Goal: Task Accomplishment & Management: Complete application form

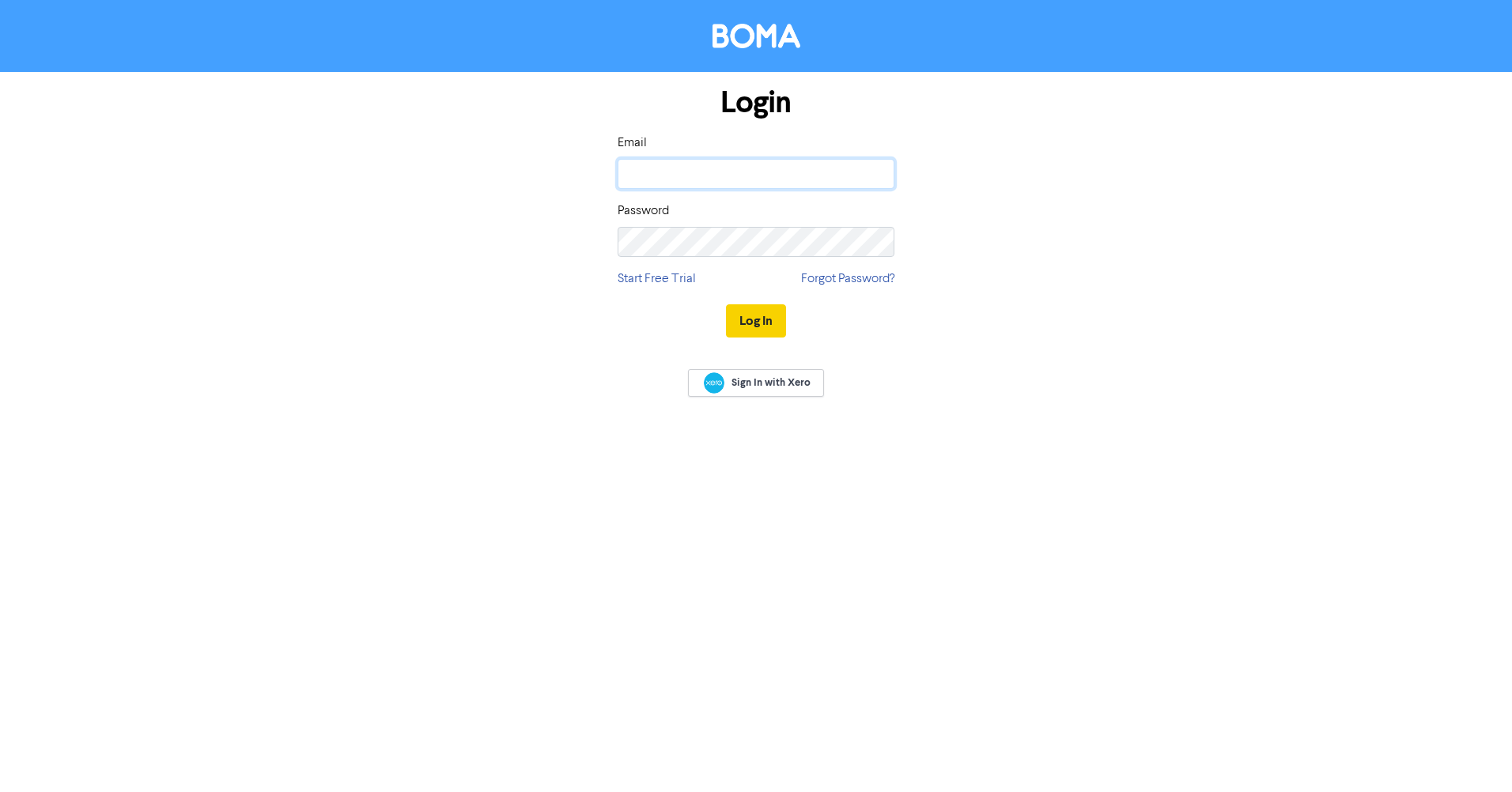
type input "[EMAIL_ADDRESS][DOMAIN_NAME]"
click at [766, 322] on button "Log In" at bounding box center [756, 321] width 60 height 33
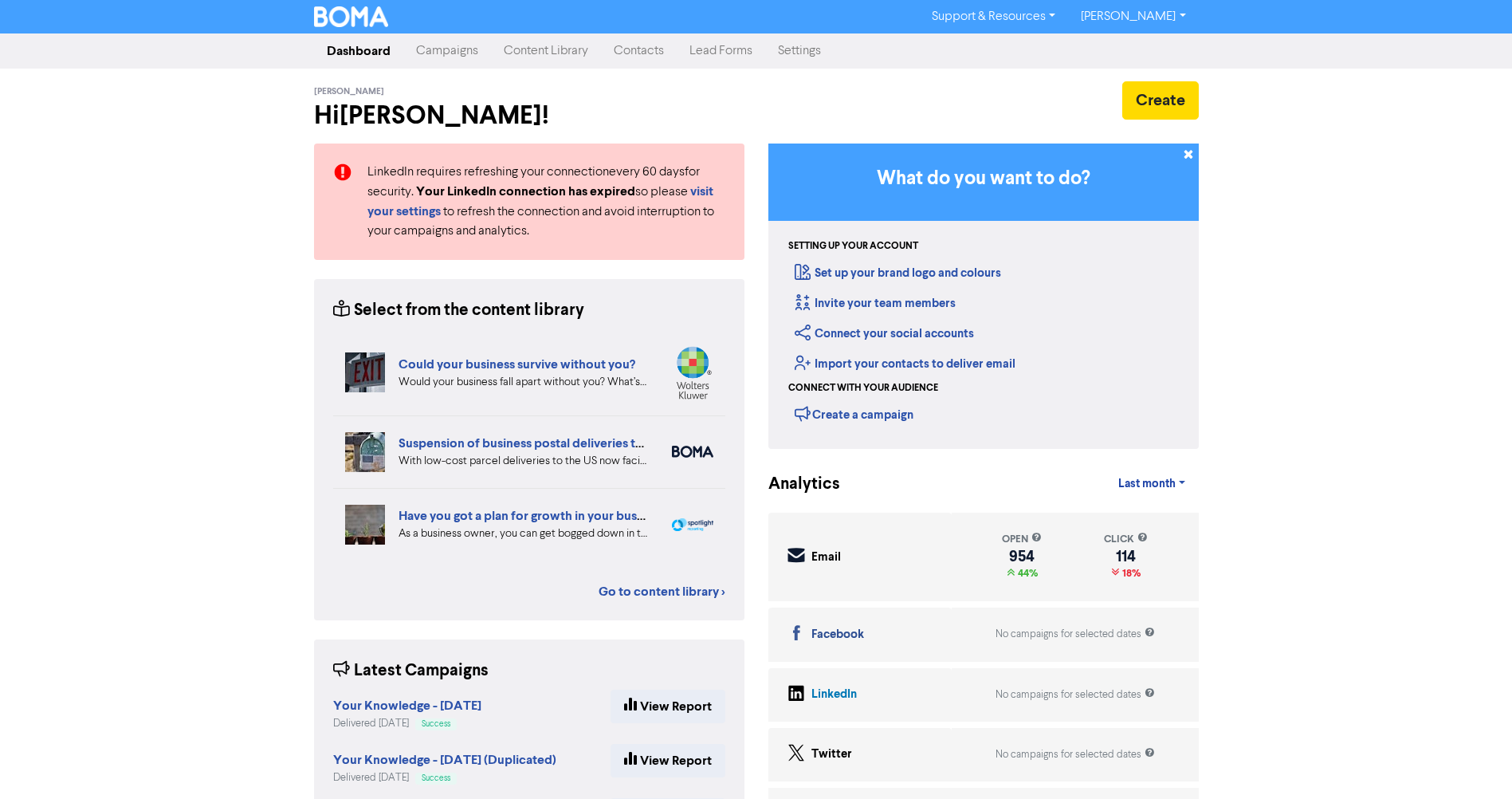
click at [638, 56] on link "Contacts" at bounding box center [638, 51] width 76 height 32
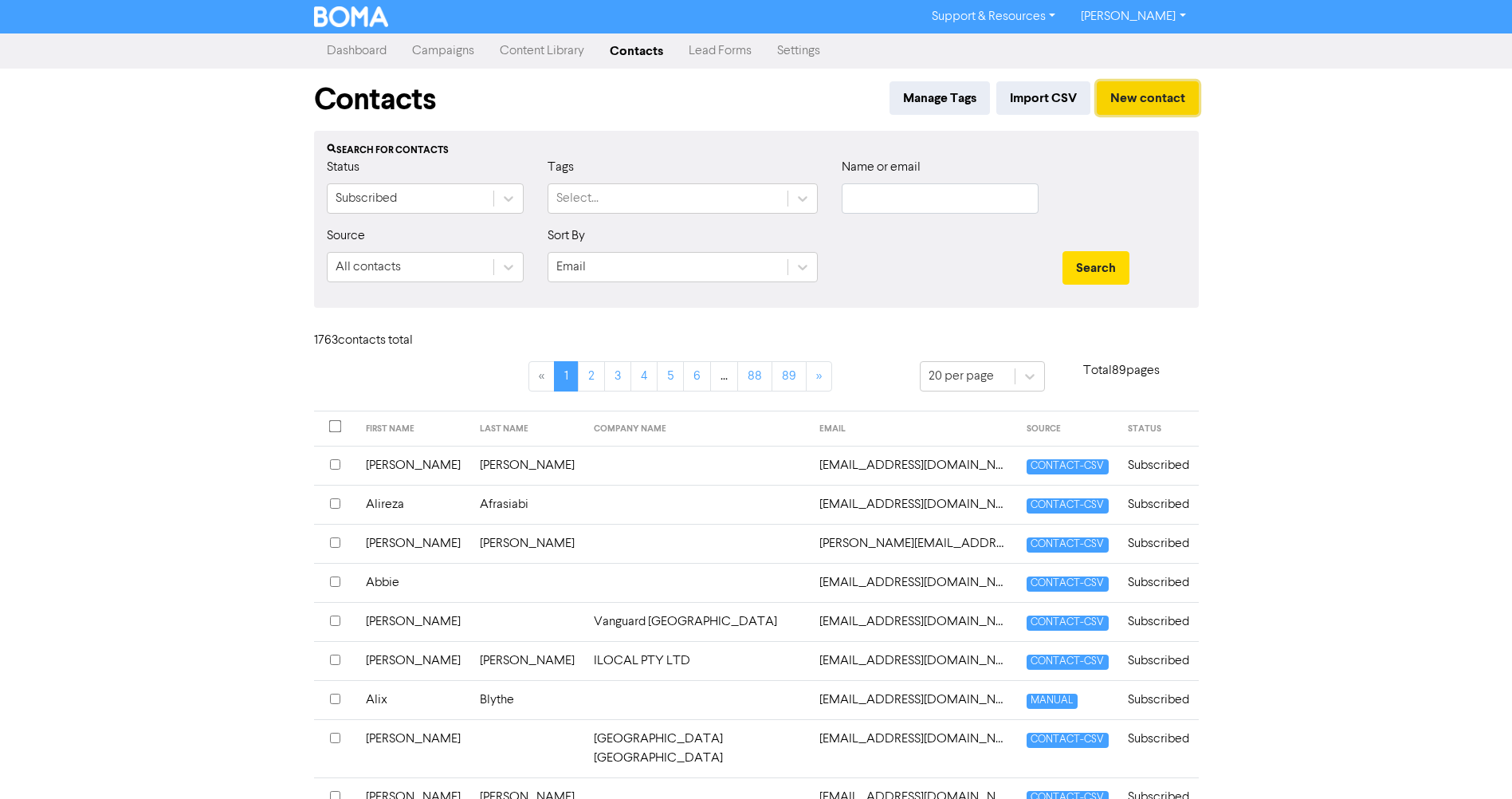
click at [1161, 101] on button "New contact" at bounding box center [1147, 98] width 102 height 33
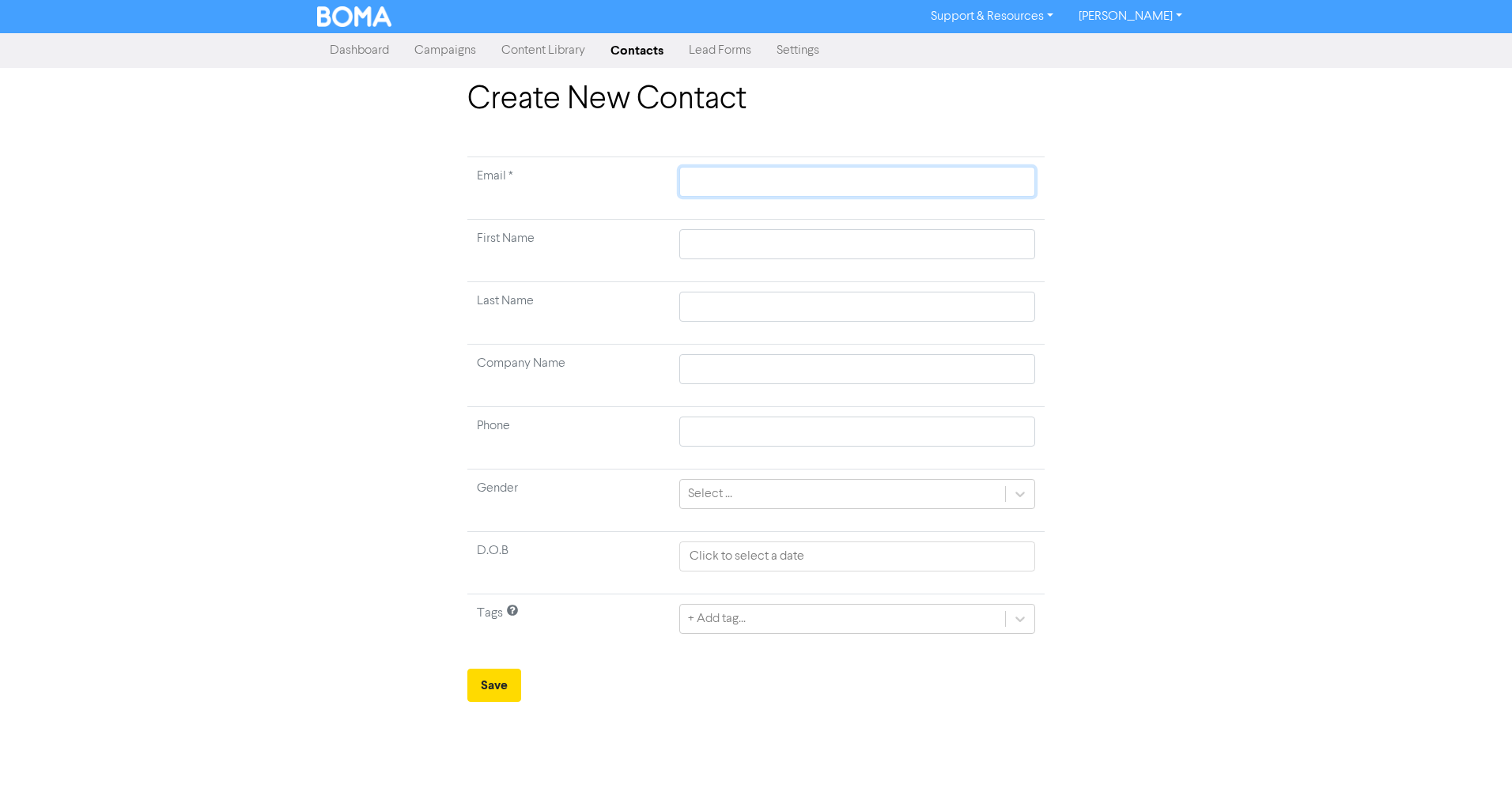
click at [732, 181] on input "text" at bounding box center [857, 182] width 356 height 30
type input "m"
type input "ma"
type input "mar"
type input "marc"
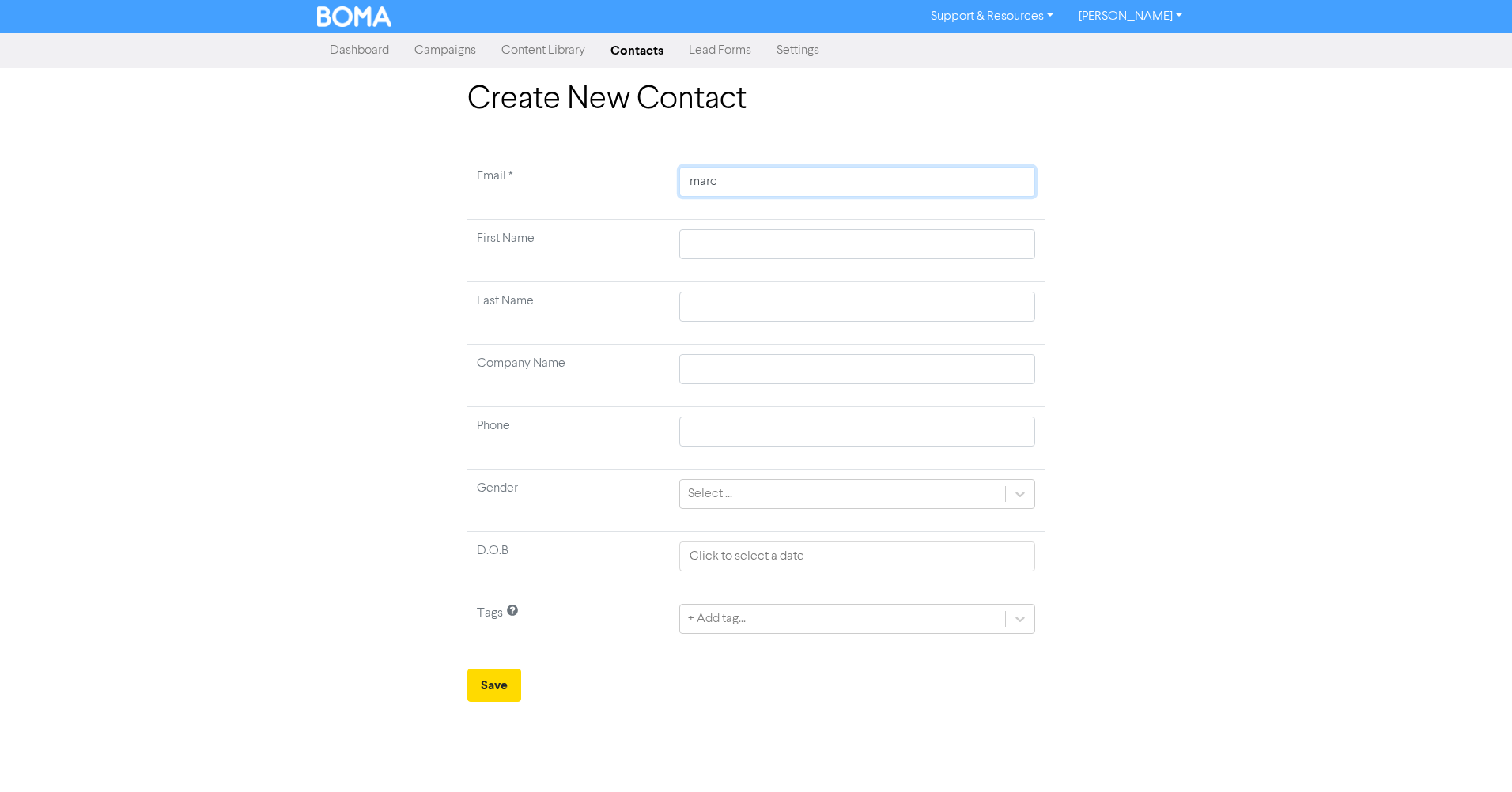
type input "marcu"
type input "[PERSON_NAME]"
type input "marcuso"
type input "marcusor"
type input "marcusor@"
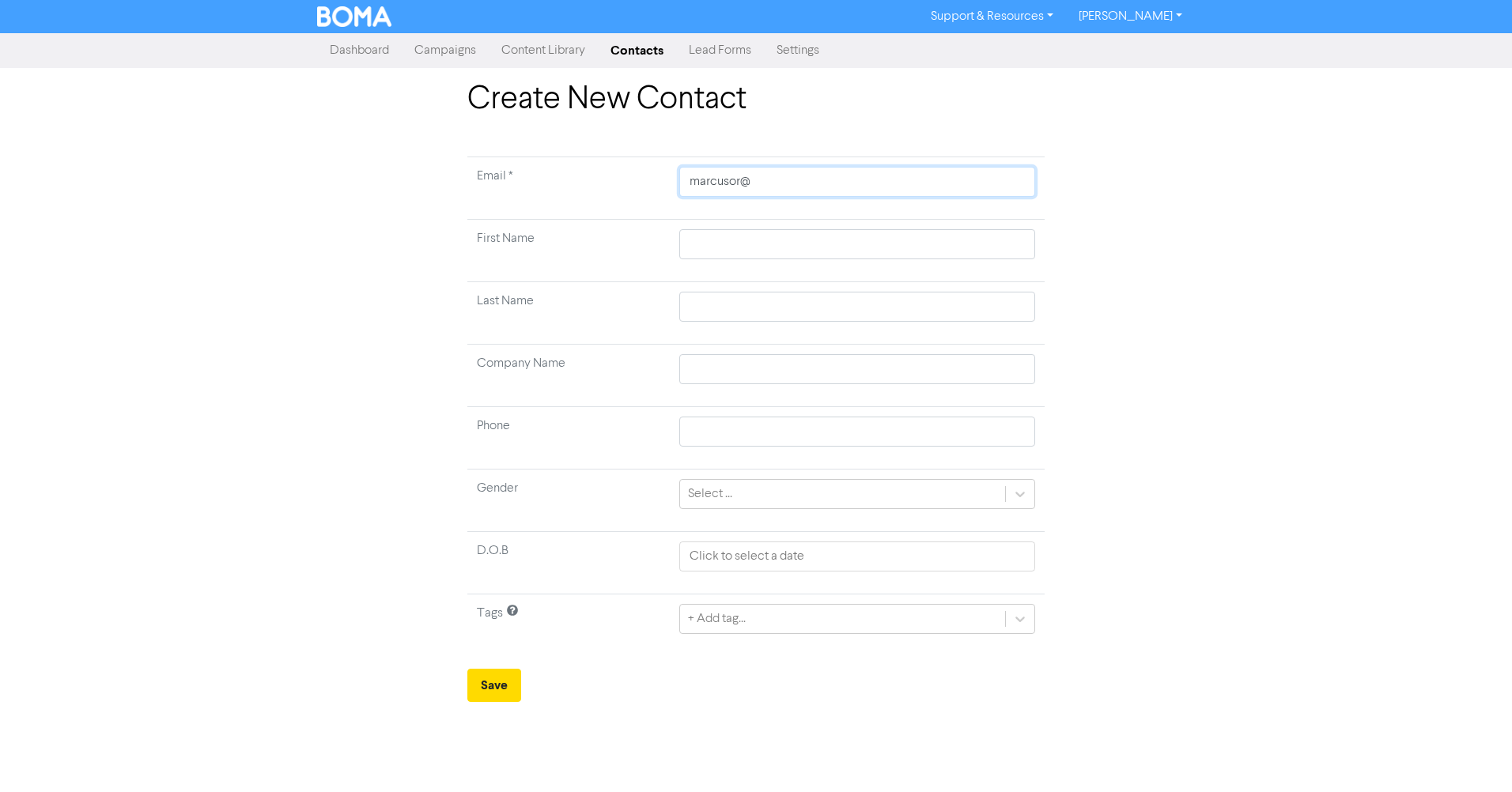
type input "marcusor@g"
type input "marcusor@gm"
type input "marcusor@gma"
type input "marcusor@gmai"
type input "[EMAIL_ADDRESS]"
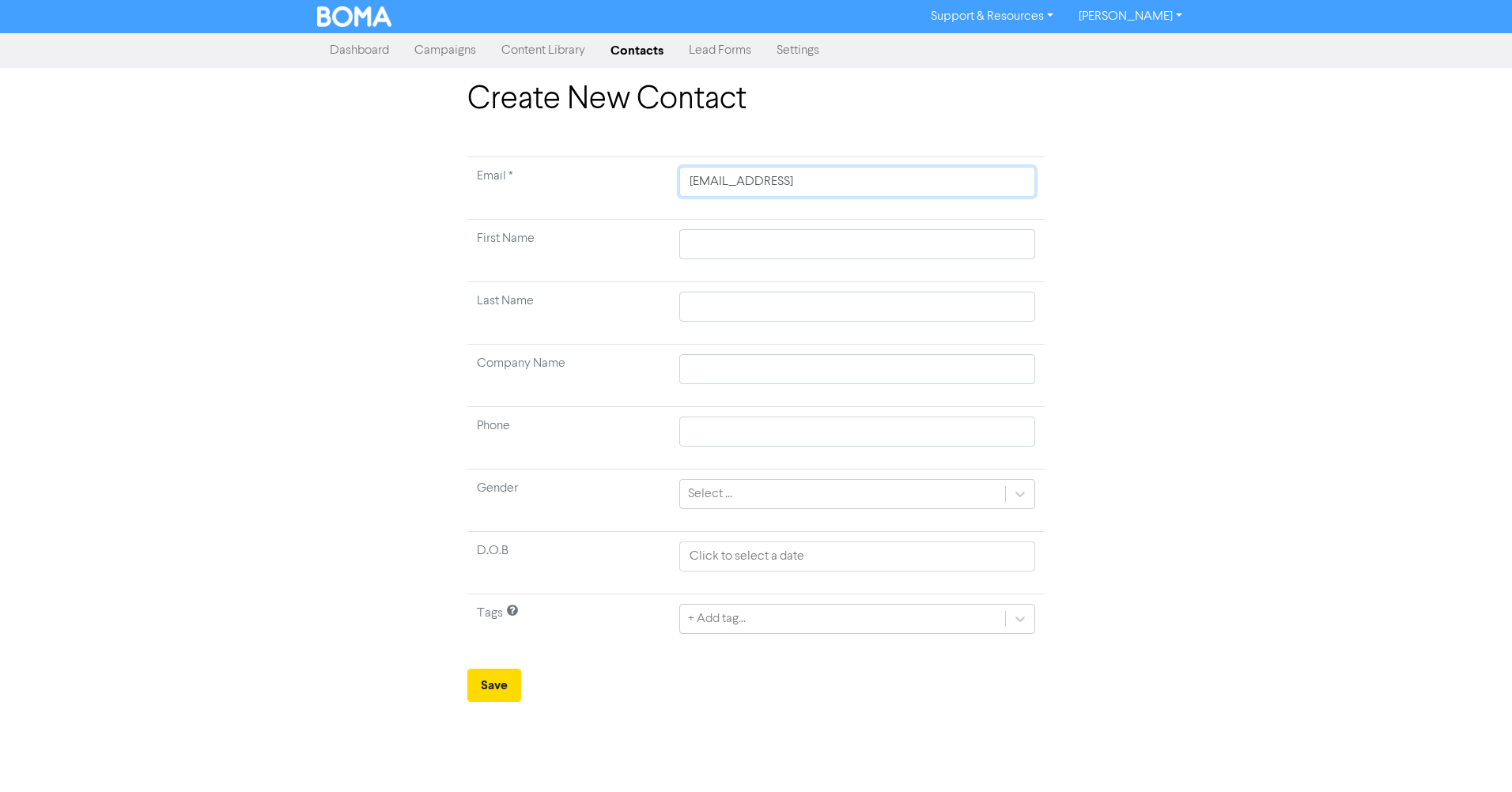
type input "[EMAIL_ADDRESS]."
type input "marcusor@gmail.c"
type input "[EMAIL_ADDRESS][DOMAIN_NAME]"
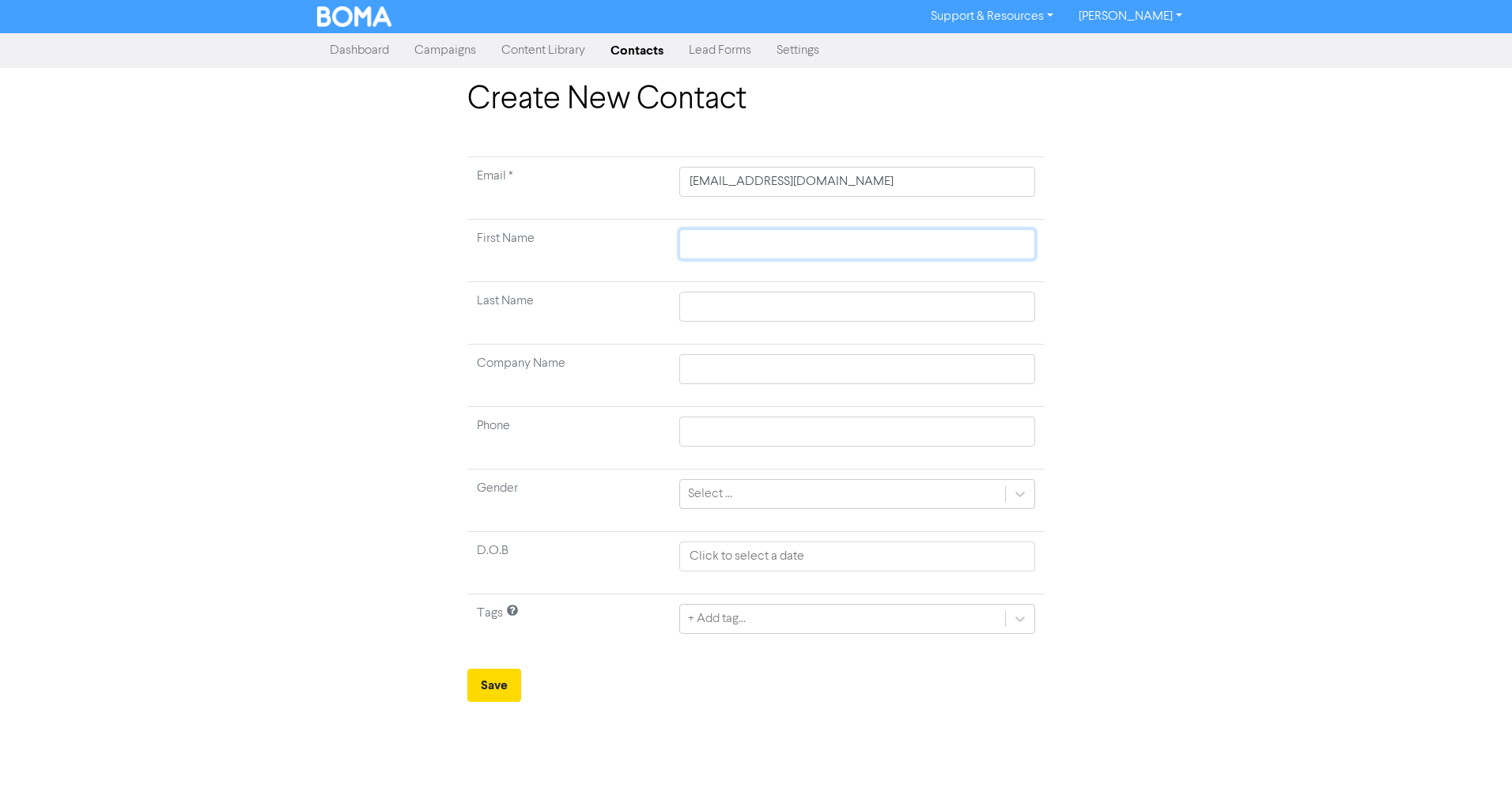
click at [826, 247] on input "text" at bounding box center [857, 244] width 356 height 30
type input "M"
type input "Ma"
type input "Mar"
type input "[PERSON_NAME]"
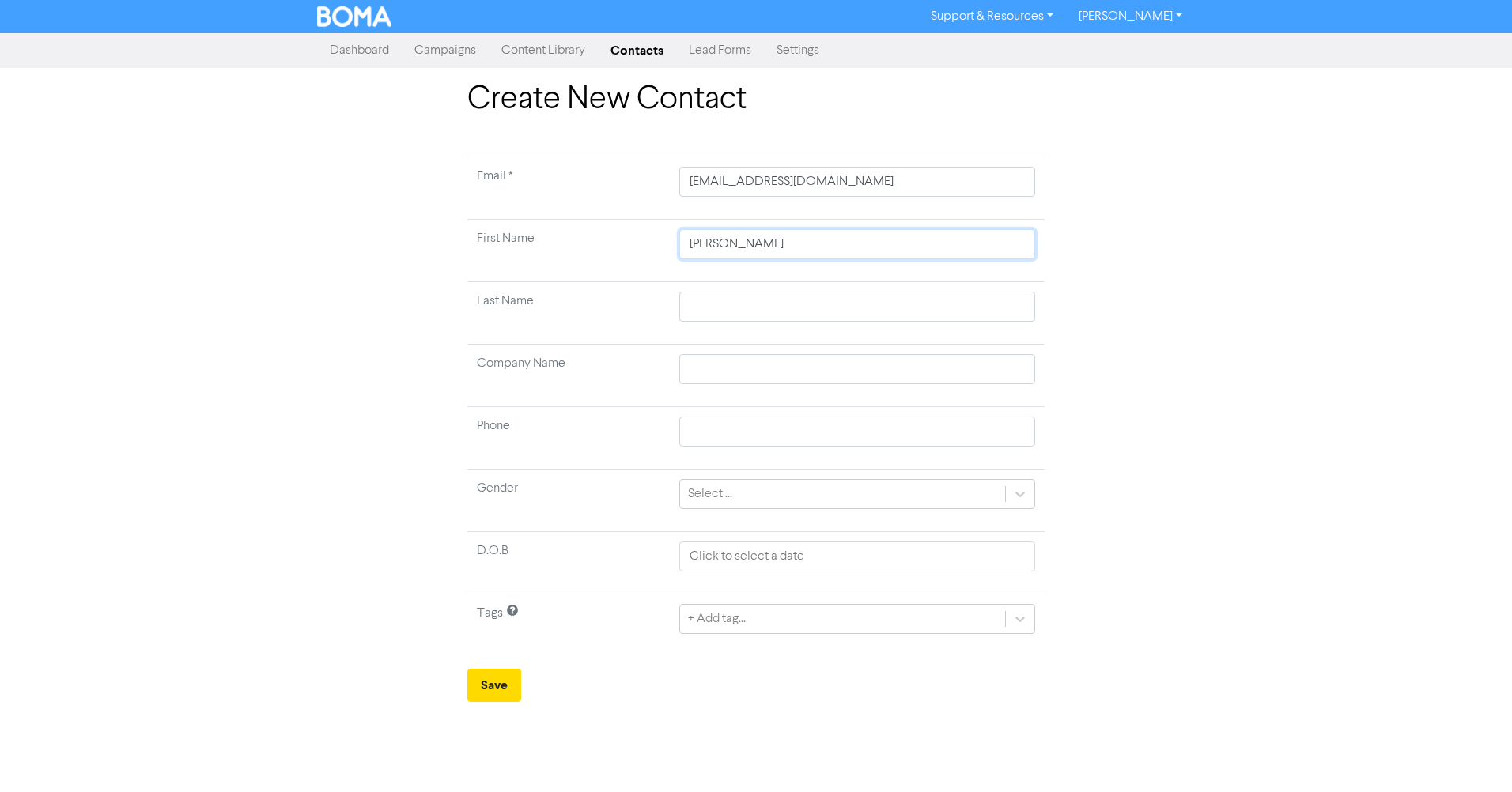
type input "Marcu"
type input "[PERSON_NAME]"
type input "O"
type input "Or"
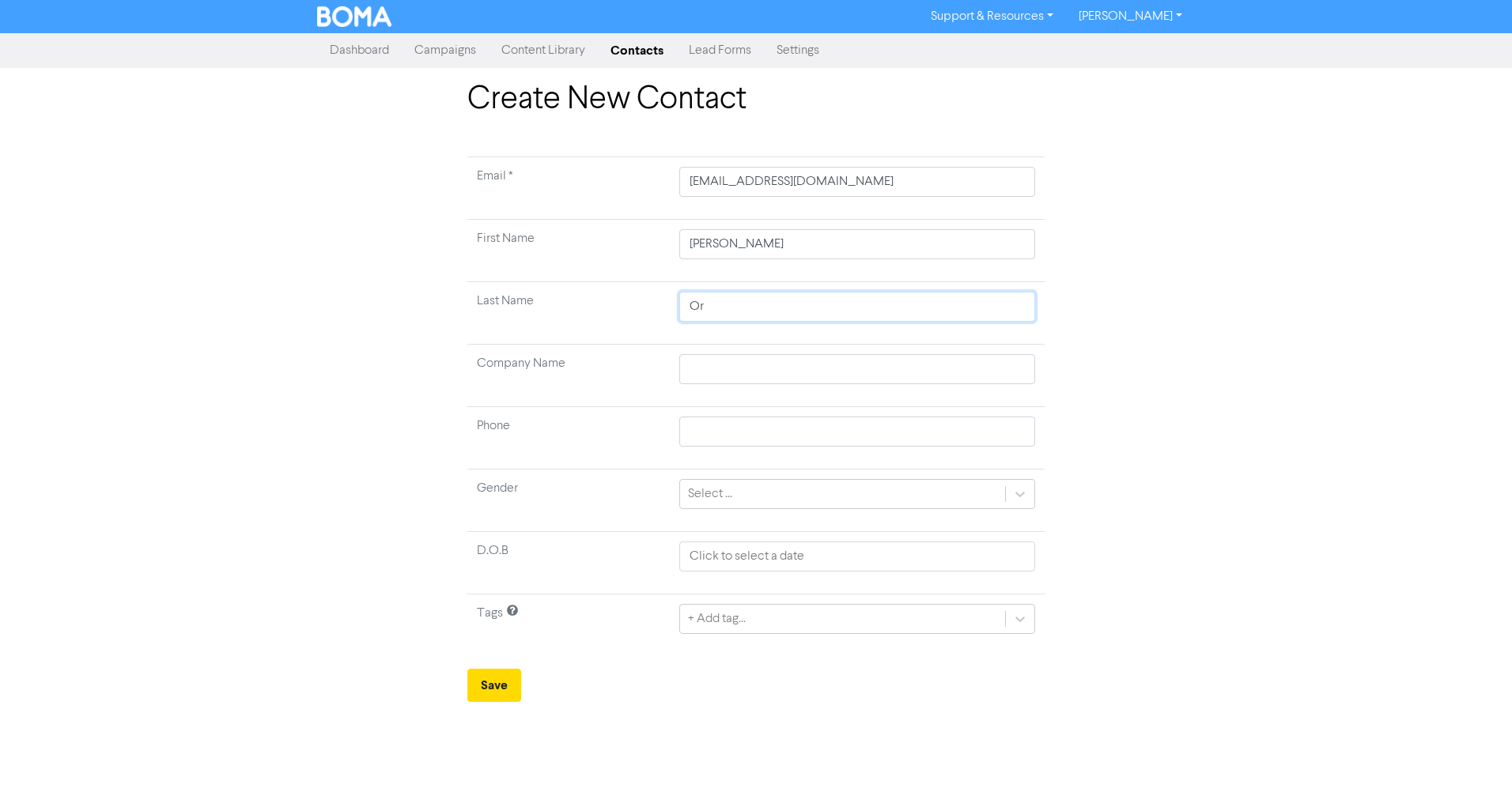
type input "Or"
drag, startPoint x: 1015, startPoint y: 492, endPoint x: 1016, endPoint y: 506, distance: 14.0
click at [1016, 501] on icon at bounding box center [1020, 493] width 16 height 16
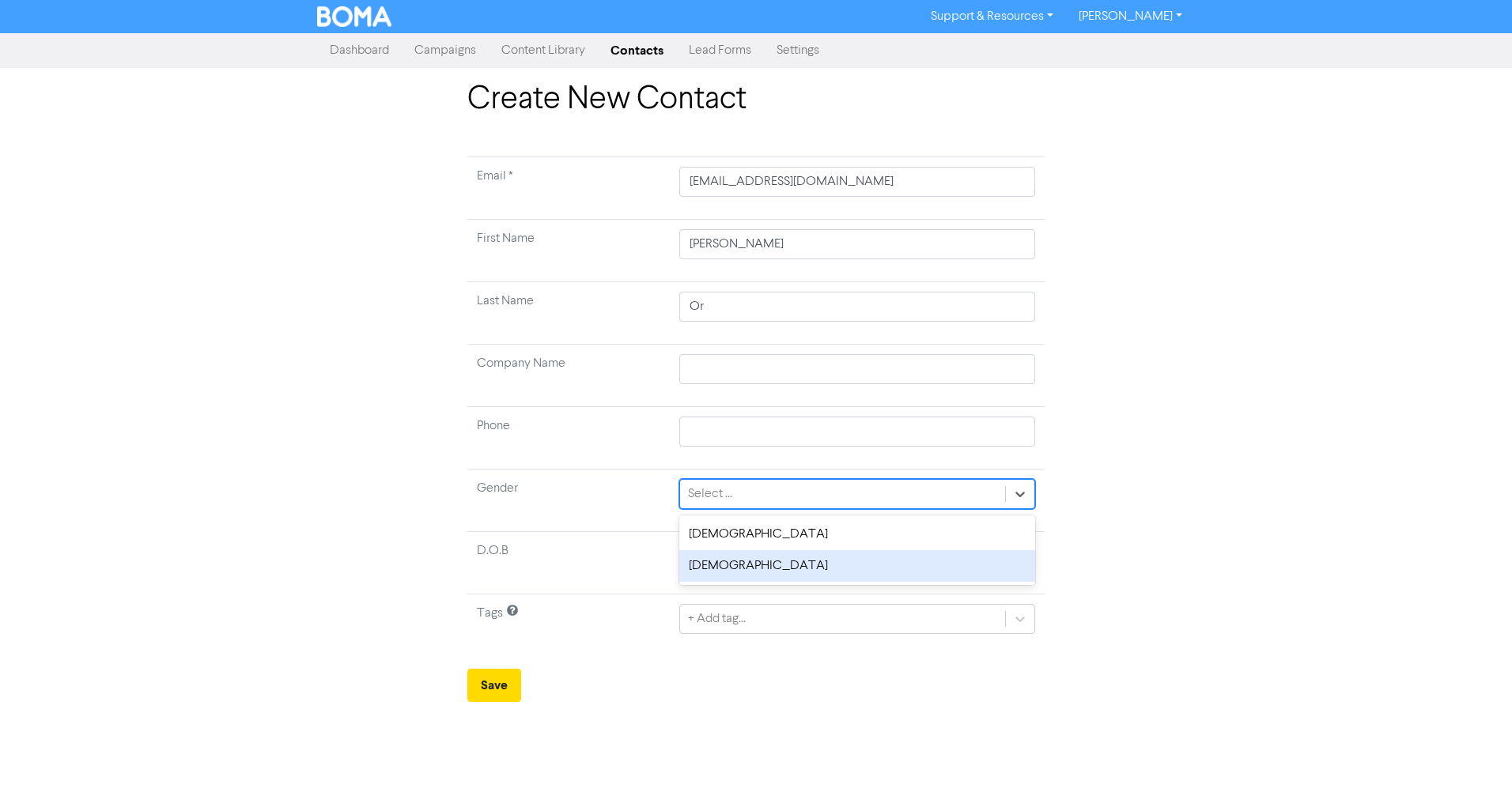
click at [992, 553] on div "[DEMOGRAPHIC_DATA]" at bounding box center [857, 566] width 356 height 31
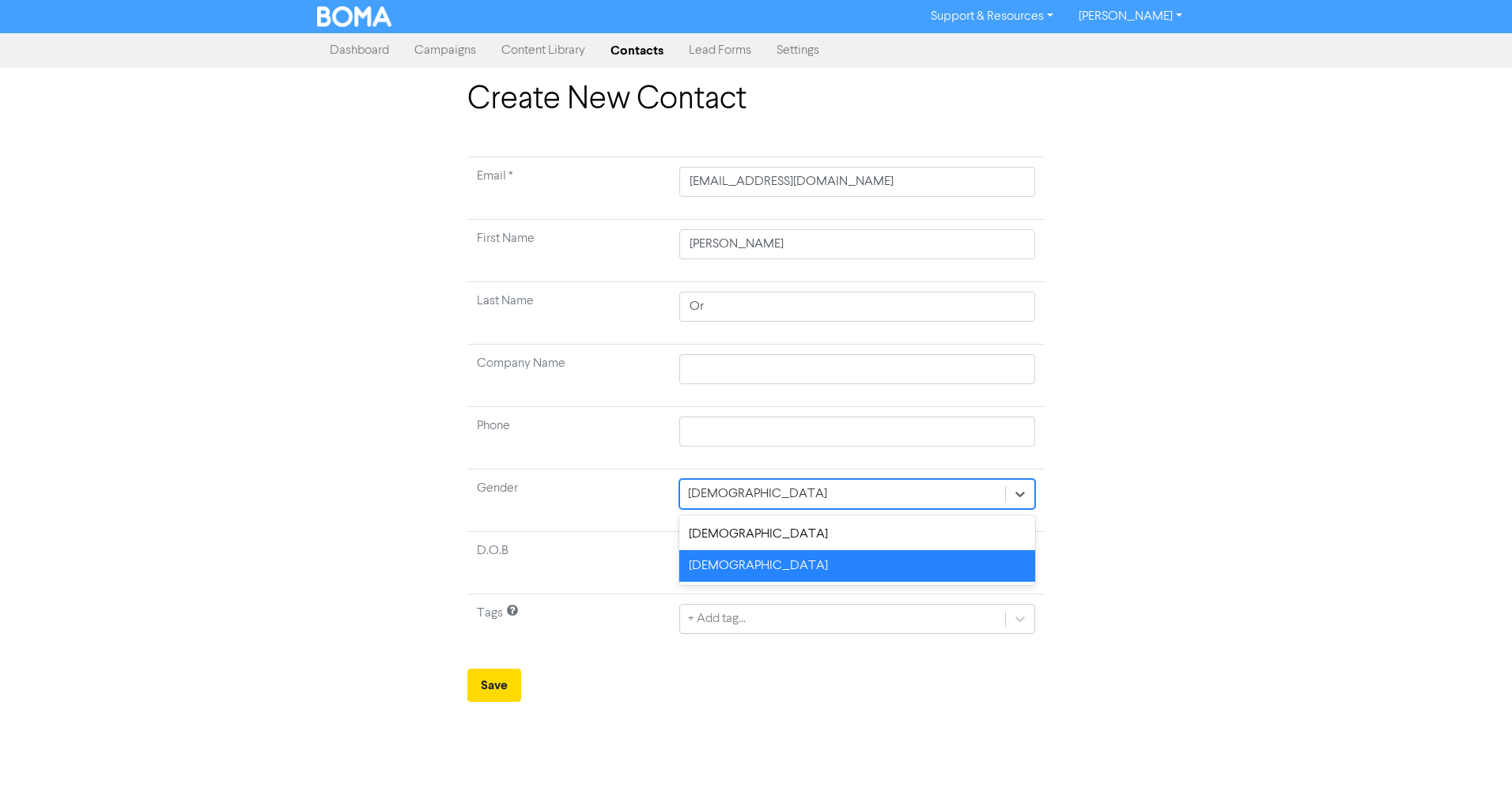
drag, startPoint x: 1016, startPoint y: 497, endPoint x: 1006, endPoint y: 521, distance: 26.0
click at [1016, 498] on icon at bounding box center [1020, 493] width 16 height 16
click at [982, 540] on div "[DEMOGRAPHIC_DATA]" at bounding box center [857, 535] width 356 height 31
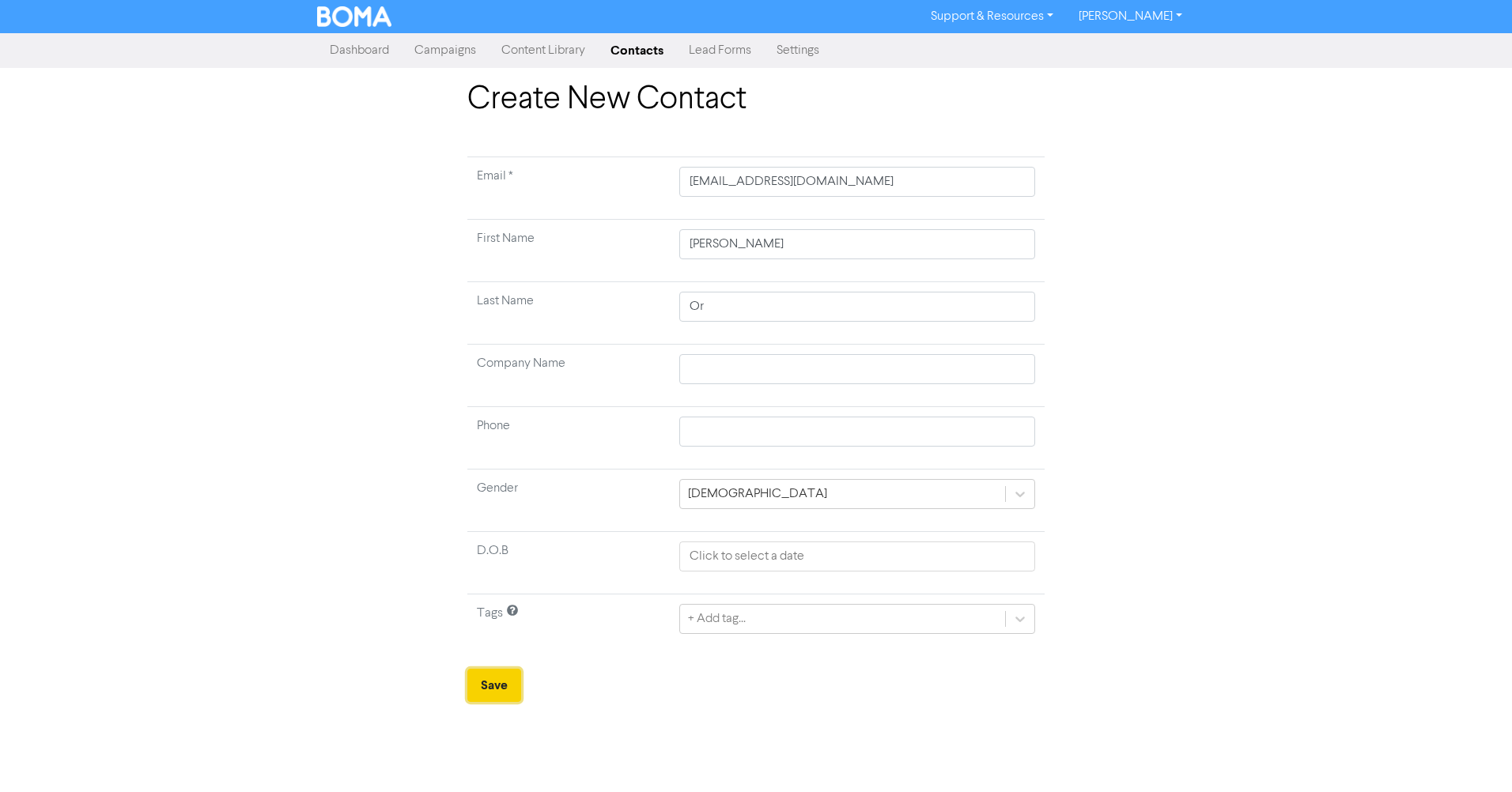
click at [499, 690] on button "Save" at bounding box center [494, 685] width 54 height 33
click at [1174, 20] on link "[PERSON_NAME]" at bounding box center [1130, 17] width 129 height 26
click at [1146, 55] on button "Log Out" at bounding box center [1129, 47] width 125 height 19
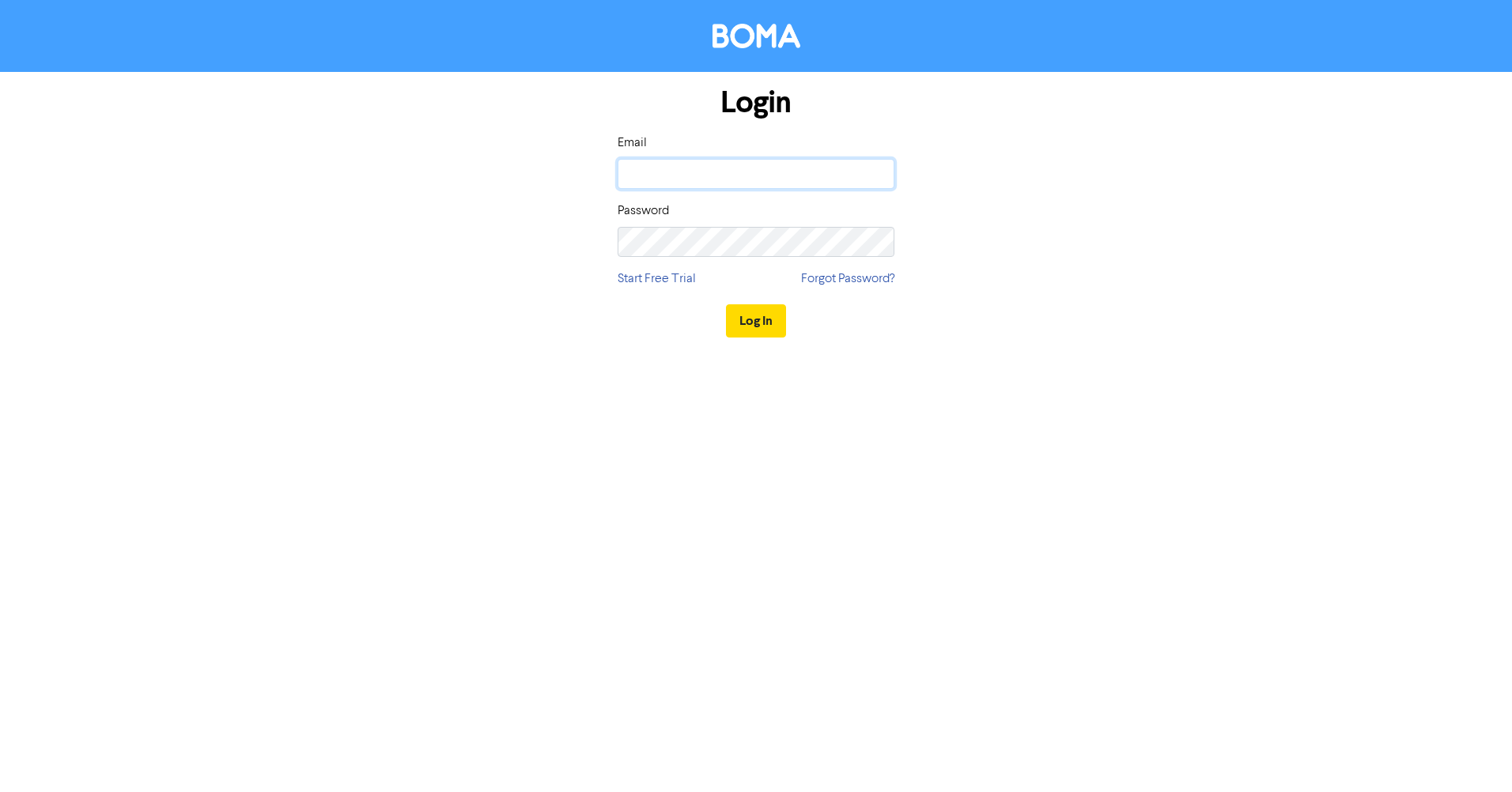
type input "[EMAIL_ADDRESS][DOMAIN_NAME]"
